Goal: Navigation & Orientation: Find specific page/section

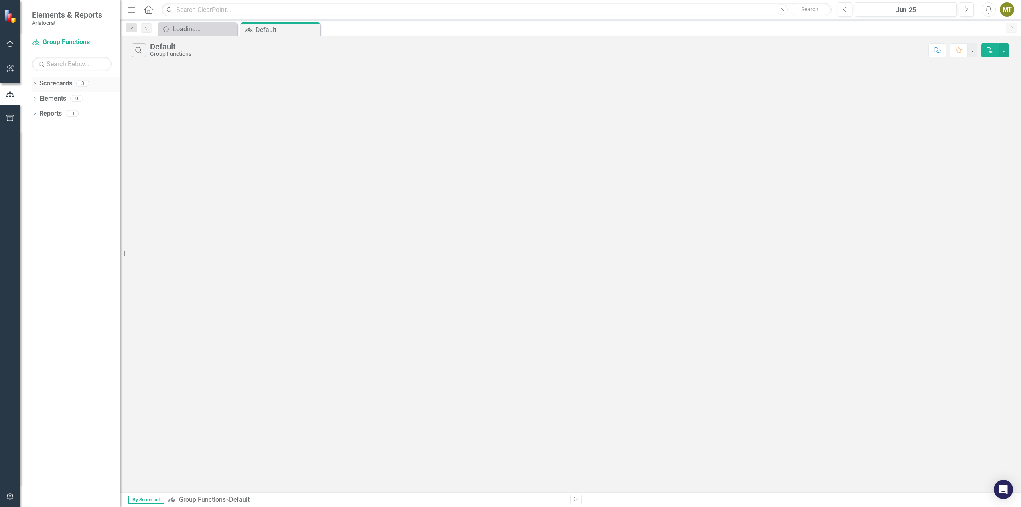
click at [36, 85] on icon "Dropdown" at bounding box center [35, 84] width 6 height 4
click at [38, 96] on div "Dropdown" at bounding box center [39, 98] width 6 height 7
click at [36, 144] on icon "Dropdown" at bounding box center [35, 144] width 6 height 4
click at [35, 205] on icon at bounding box center [35, 204] width 2 height 4
click at [71, 220] on link "Scorecard Scorecards" at bounding box center [64, 218] width 43 height 9
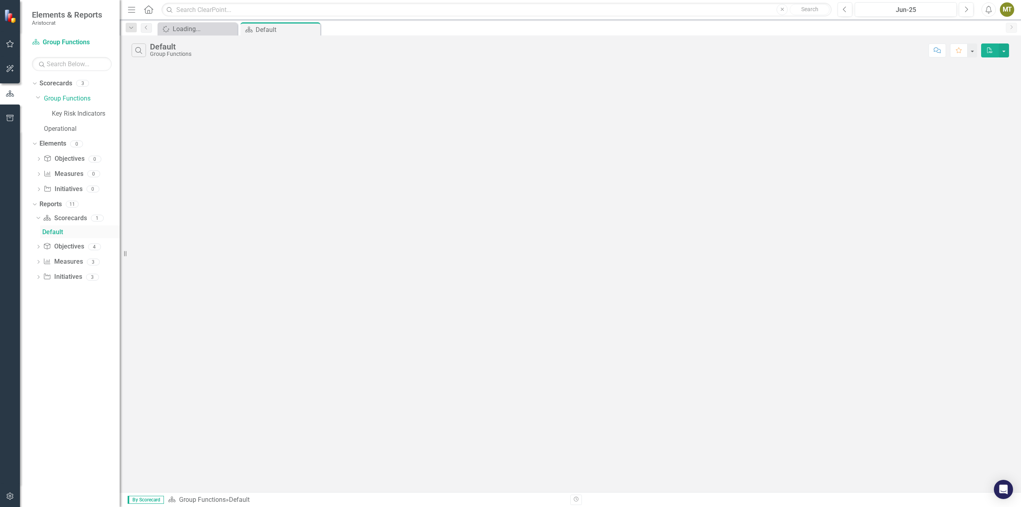
click at [53, 232] on div "Default" at bounding box center [80, 232] width 77 height 7
click at [198, 28] on div "Loading..." at bounding box center [199, 29] width 53 height 10
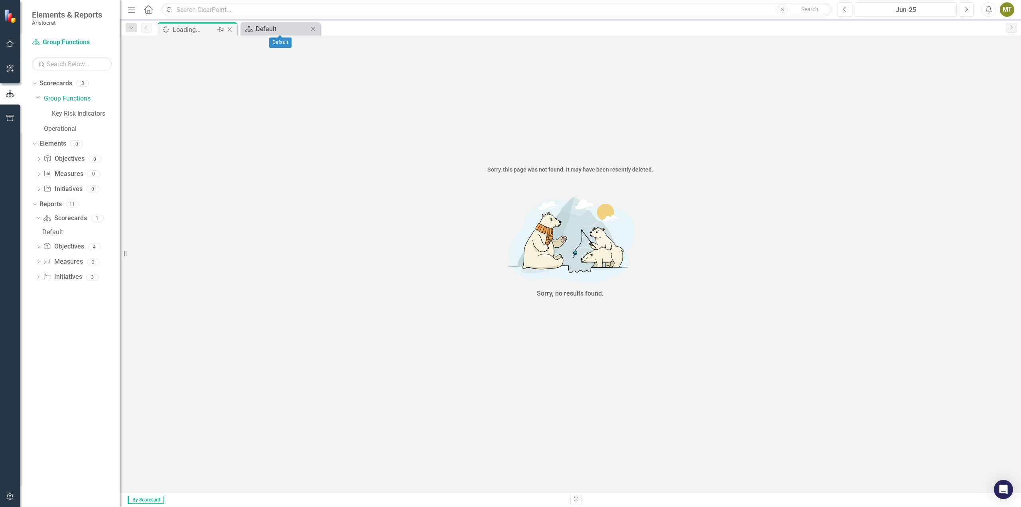
click at [286, 30] on div "Default" at bounding box center [282, 29] width 53 height 10
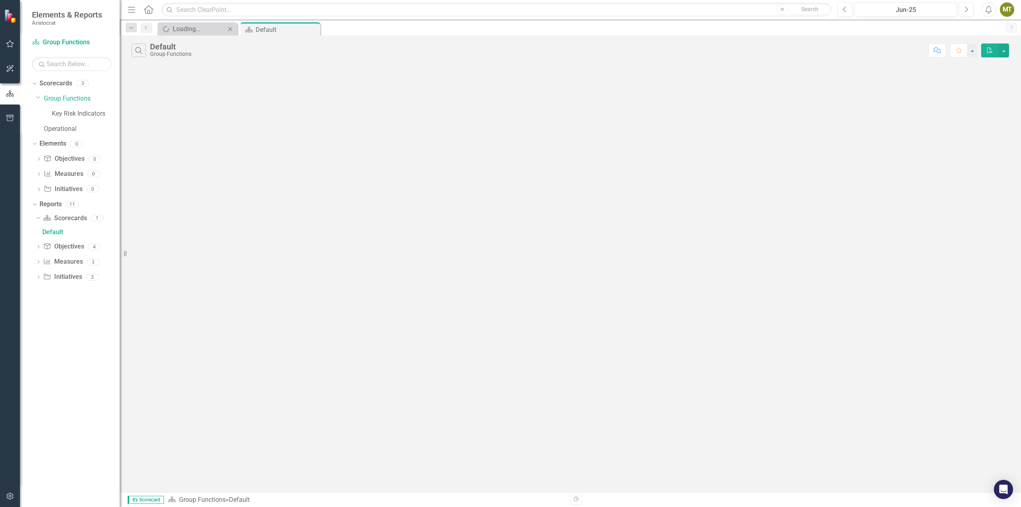
click at [228, 28] on icon "Close" at bounding box center [230, 29] width 8 height 6
click at [66, 111] on link "Key Risk Indicators" at bounding box center [86, 113] width 68 height 9
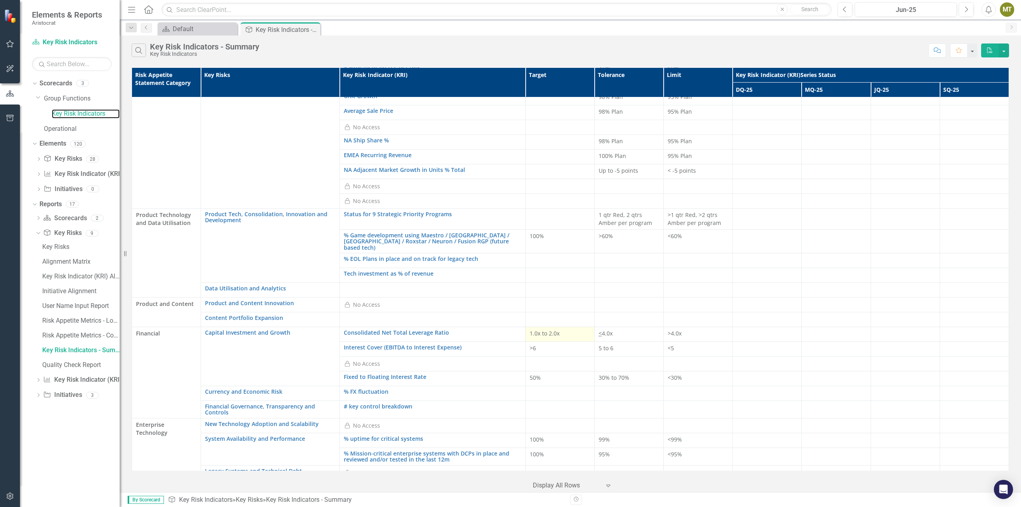
scroll to position [120, 0]
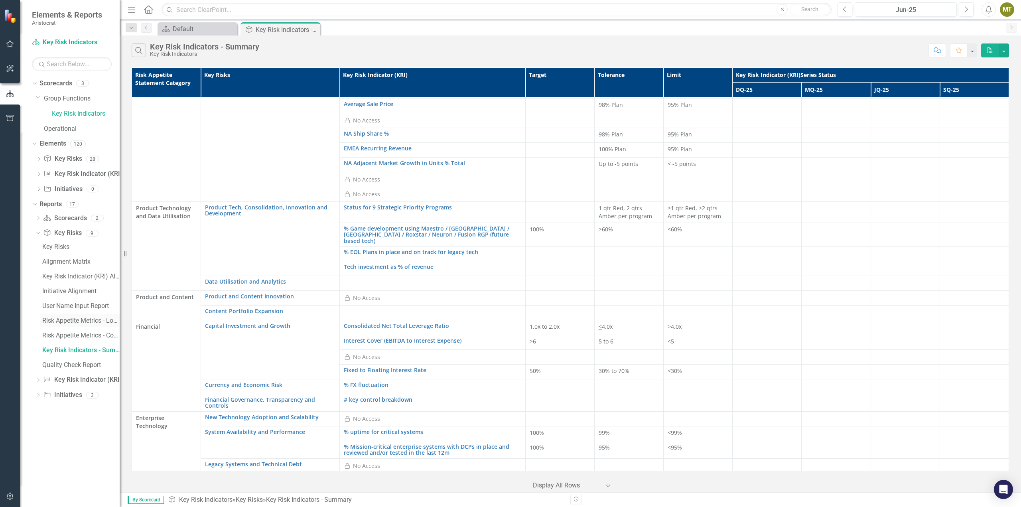
click at [79, 321] on div "Risk Appetite Metrics - Logicgate" at bounding box center [80, 320] width 77 height 7
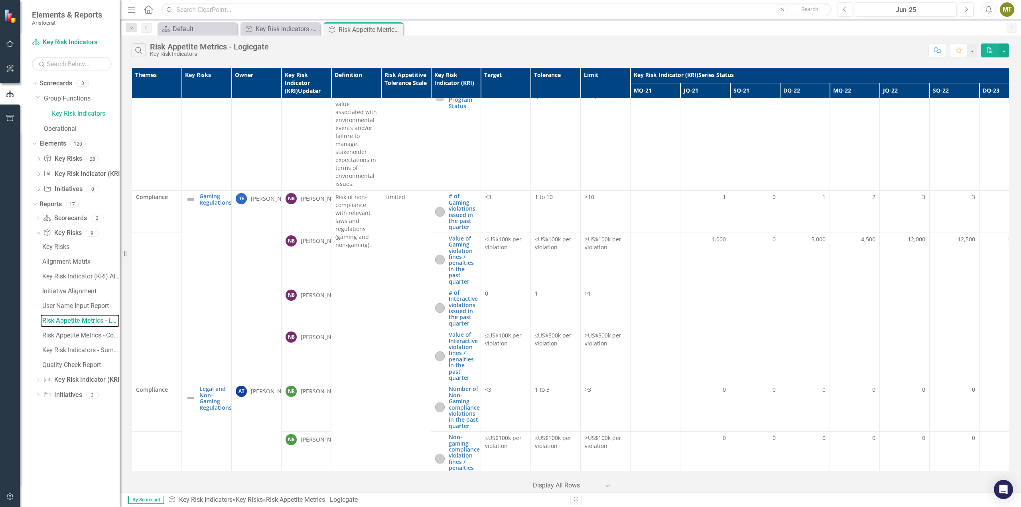
scroll to position [3351, 0]
